Goal: Task Accomplishment & Management: Manage account settings

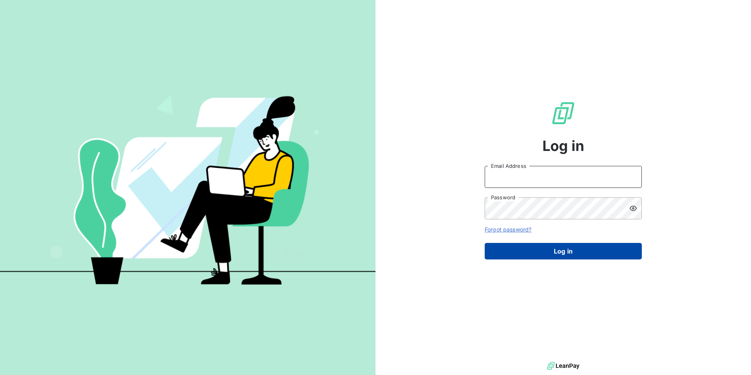
type input "[EMAIL_ADDRESS][DOMAIN_NAME]"
click at [583, 255] on button "Log in" at bounding box center [563, 251] width 157 height 16
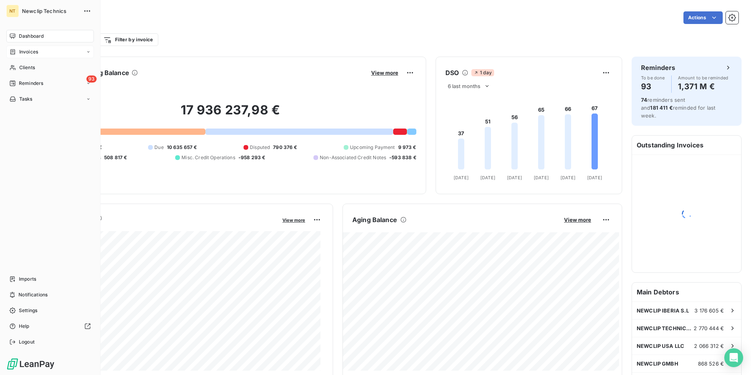
click at [24, 52] on span "Invoices" at bounding box center [28, 51] width 19 height 7
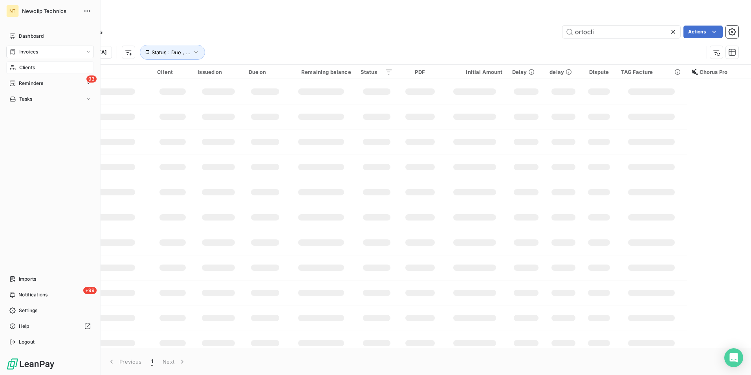
click at [23, 69] on span "Clients" at bounding box center [27, 67] width 16 height 7
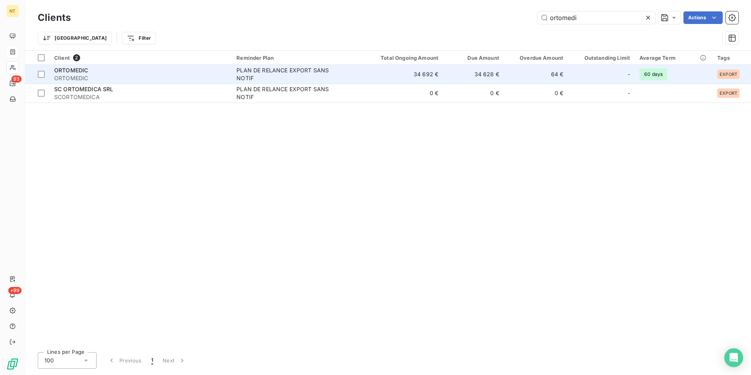
type input "ortomedi"
click at [504, 73] on td "34 628 €" at bounding box center [473, 74] width 61 height 19
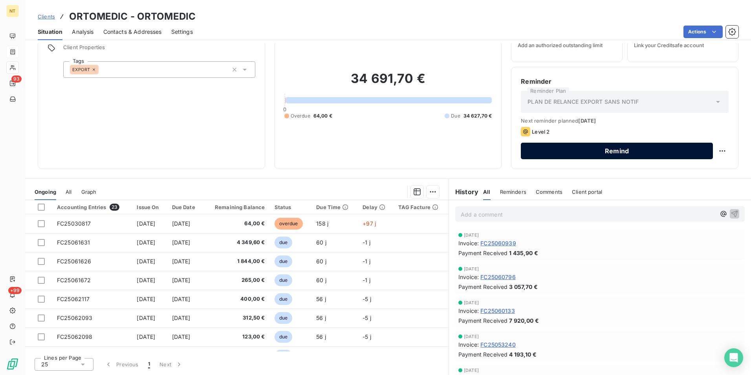
click at [588, 148] on button "Remind" at bounding box center [617, 151] width 192 height 16
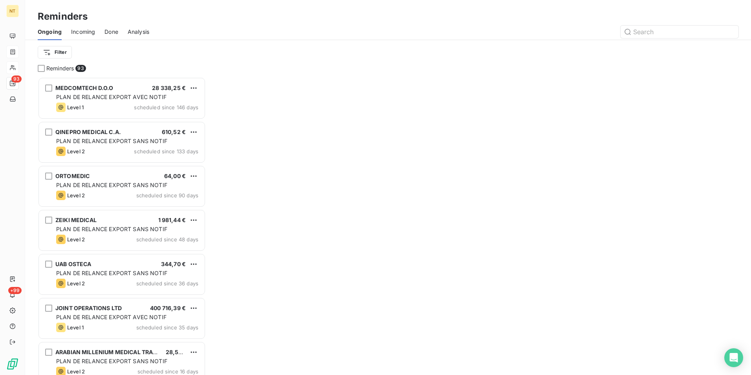
scroll to position [6, 6]
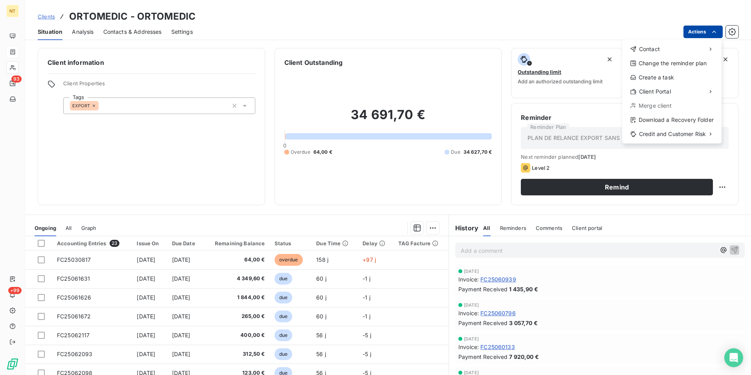
click at [708, 33] on html "NT 93 +99 Clients ORTOMEDIC - ORTOMEDIC Situation Analysis Contacts & Addresses…" at bounding box center [375, 187] width 751 height 375
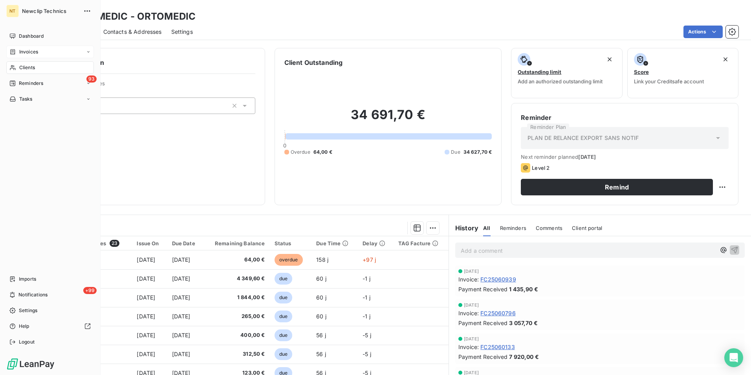
click at [13, 67] on html "NT Newclip Technics Dashboard Invoices Clients 93 Reminders Tasks Imports +99 N…" at bounding box center [375, 187] width 751 height 375
click at [45, 340] on div "Logout" at bounding box center [50, 341] width 88 height 13
